Goal: Information Seeking & Learning: Learn about a topic

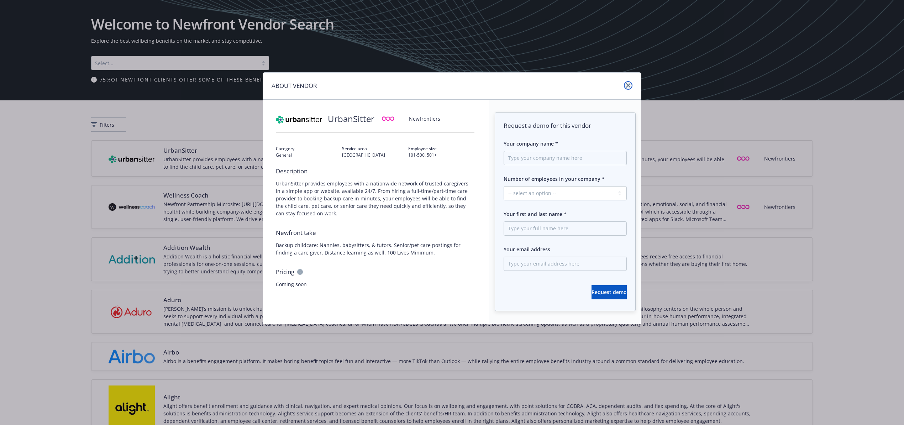
click at [627, 84] on icon "close" at bounding box center [628, 85] width 4 height 4
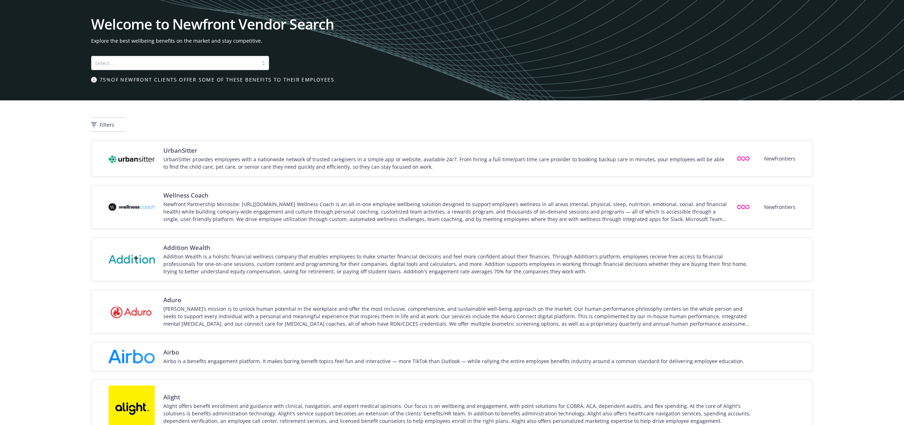
scroll to position [759, 0]
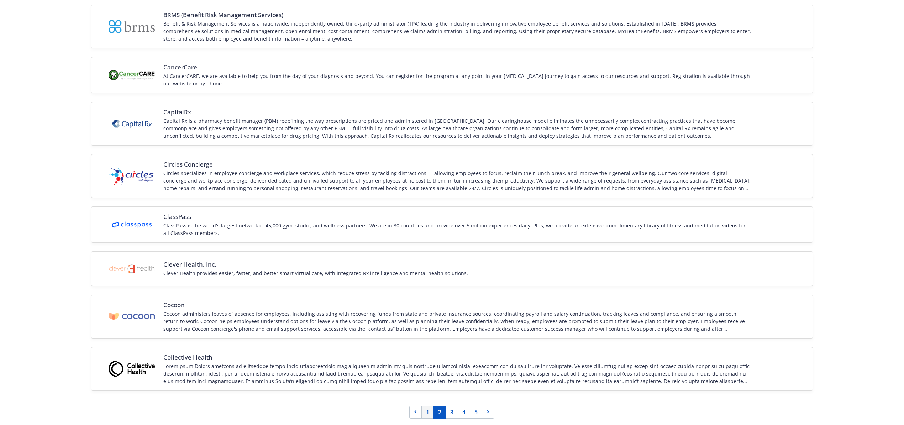
click at [429, 414] on link "1" at bounding box center [427, 412] width 12 height 13
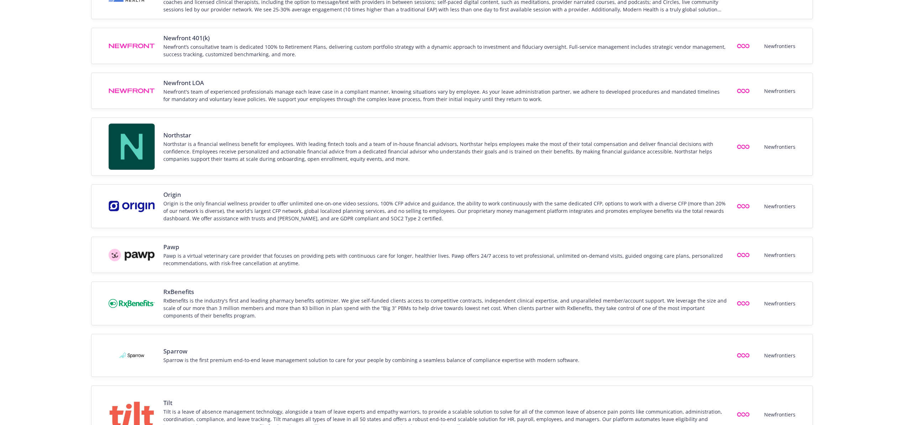
scroll to position [801, 0]
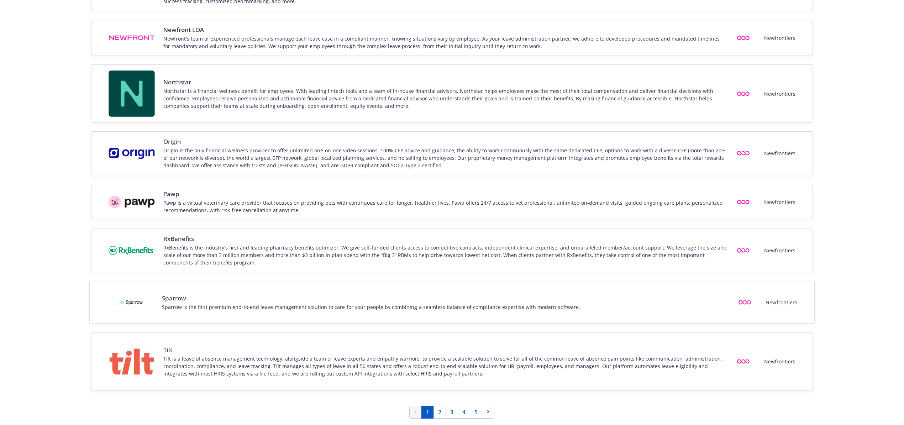
click at [553, 298] on span "Sparrow" at bounding box center [371, 298] width 418 height 9
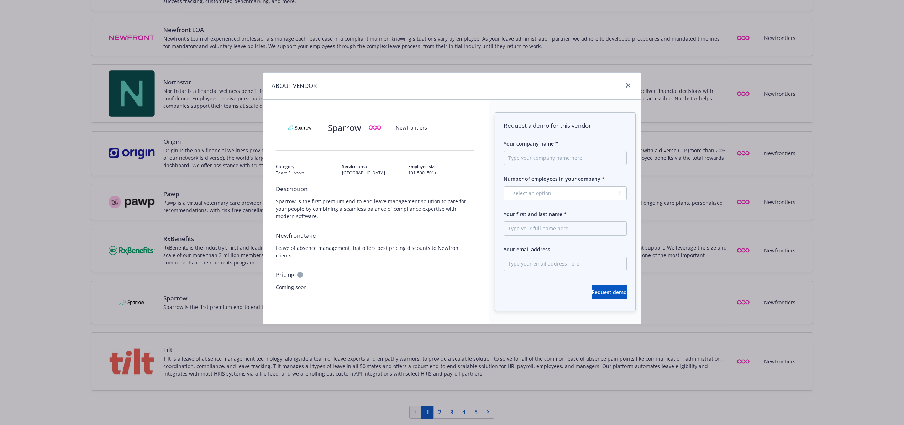
click at [36, 235] on div "ABOUT VENDOR Sparrow Newfrontiers Category Team Support Service area [GEOGRAPHI…" at bounding box center [452, 212] width 904 height 425
